Goal: Navigation & Orientation: Find specific page/section

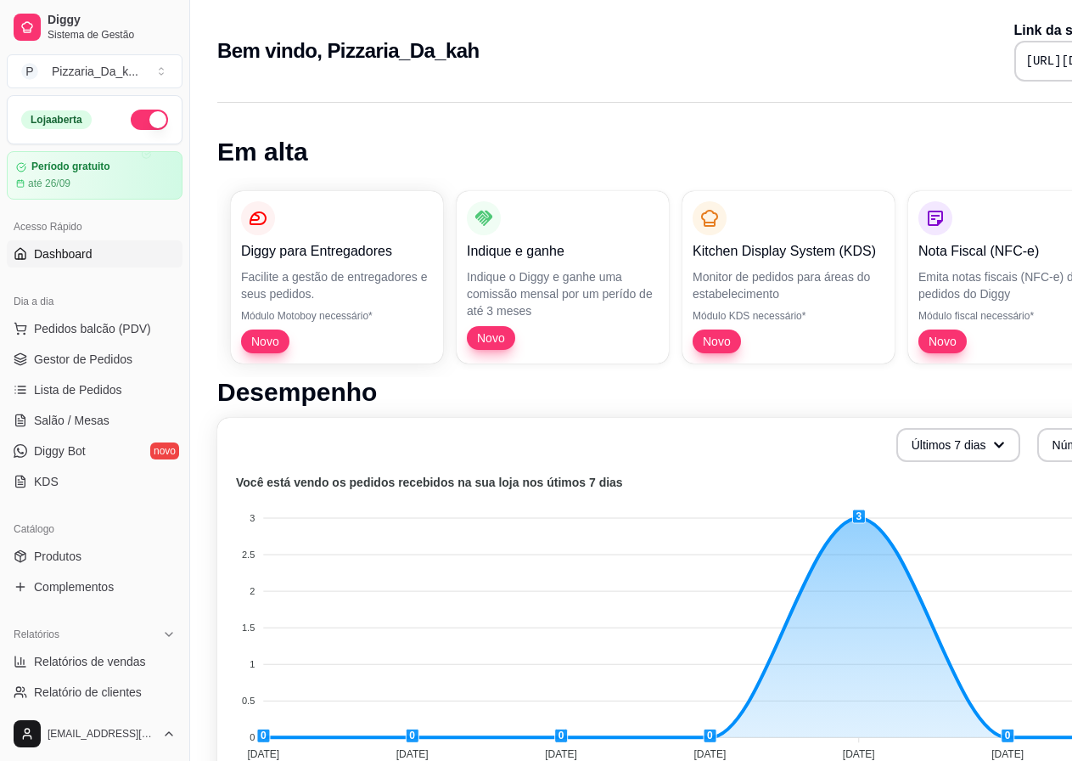
drag, startPoint x: 611, startPoint y: 256, endPoint x: 591, endPoint y: 227, distance: 35.6
click at [72, 256] on span "Dashboard" at bounding box center [63, 253] width 59 height 17
click at [58, 334] on span "Pedidos balcão (PDV)" at bounding box center [92, 328] width 117 height 17
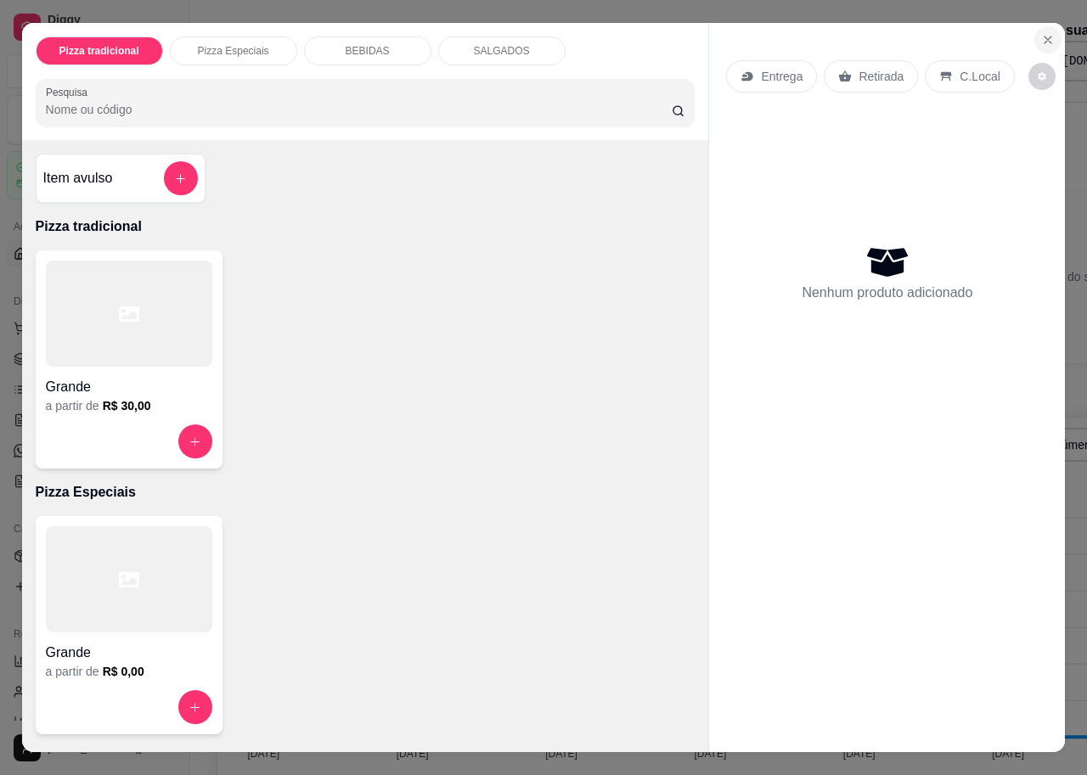
click at [1034, 32] on button "Close" at bounding box center [1047, 39] width 27 height 27
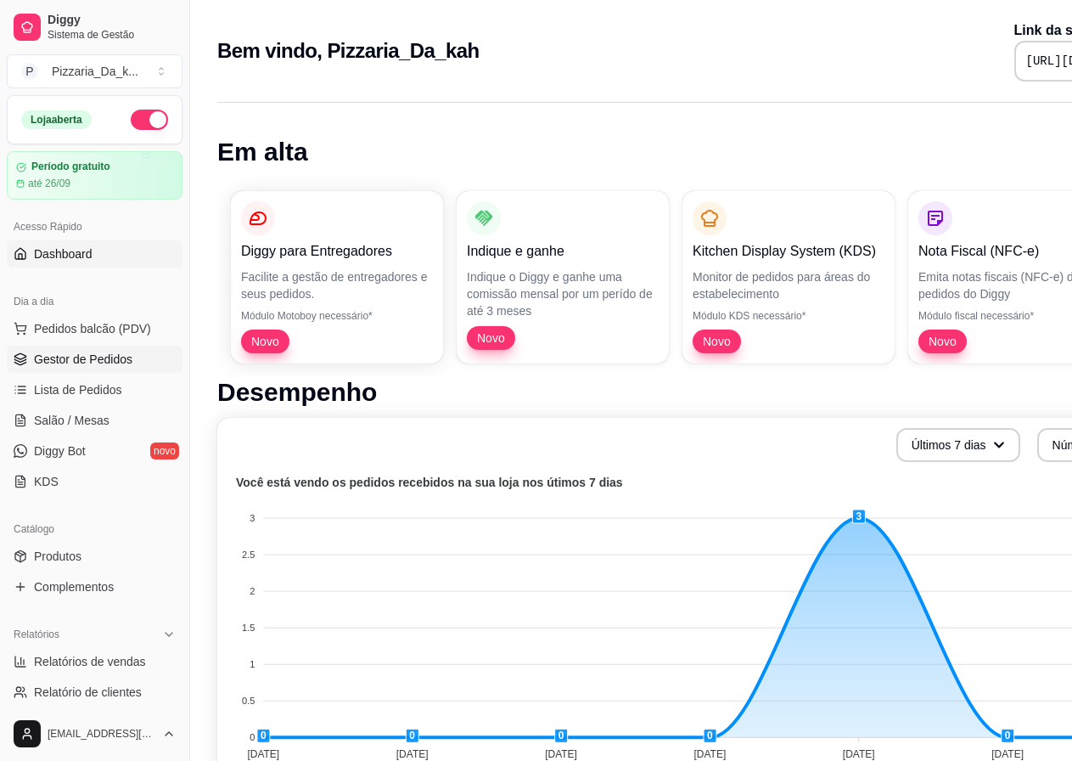
click at [107, 362] on span "Gestor de Pedidos" at bounding box center [83, 359] width 98 height 17
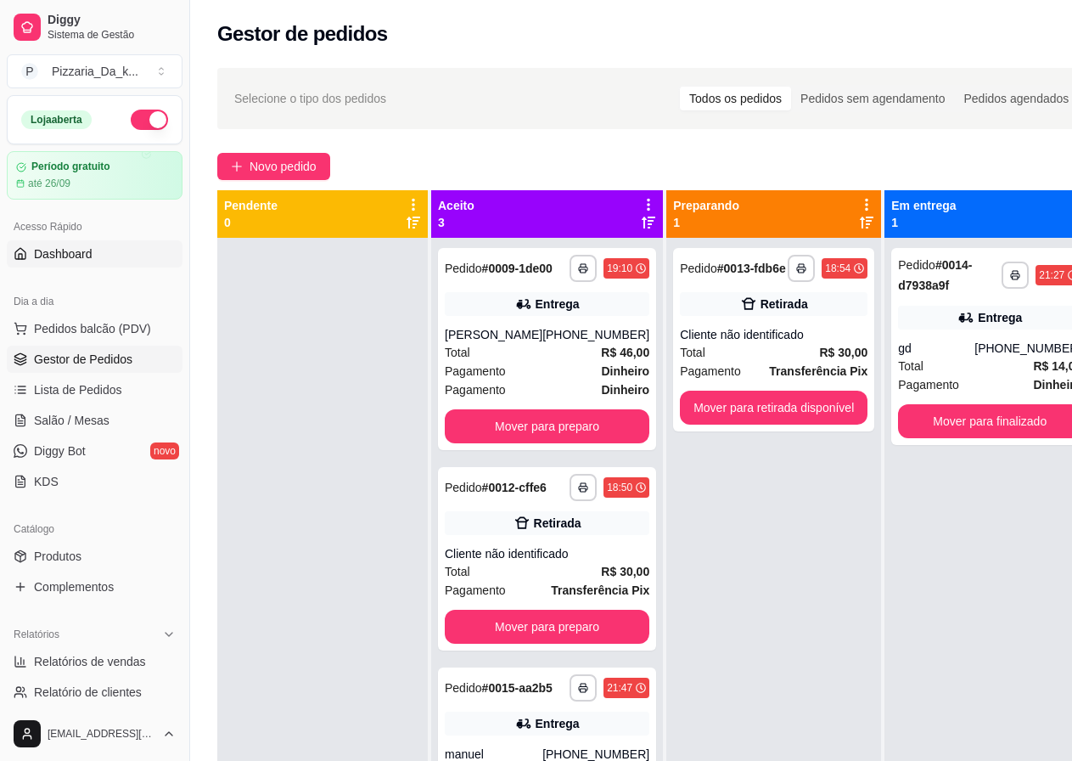
click at [64, 256] on span "Dashboard" at bounding box center [63, 253] width 59 height 17
